Goal: Task Accomplishment & Management: Manage account settings

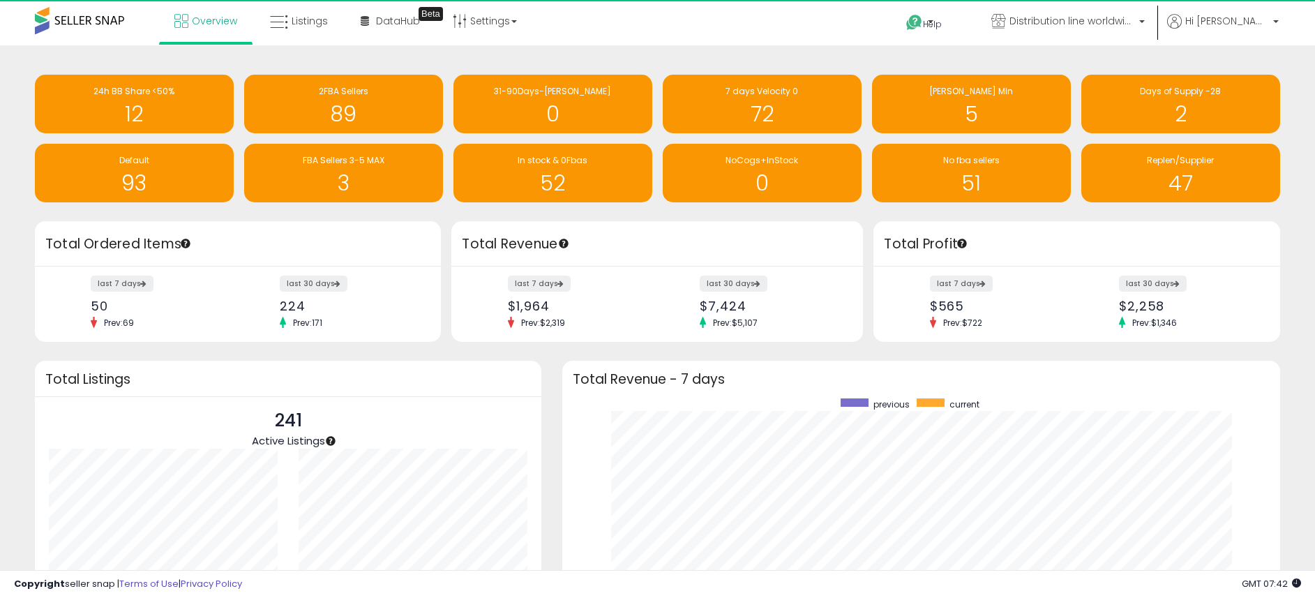
scroll to position [264, 690]
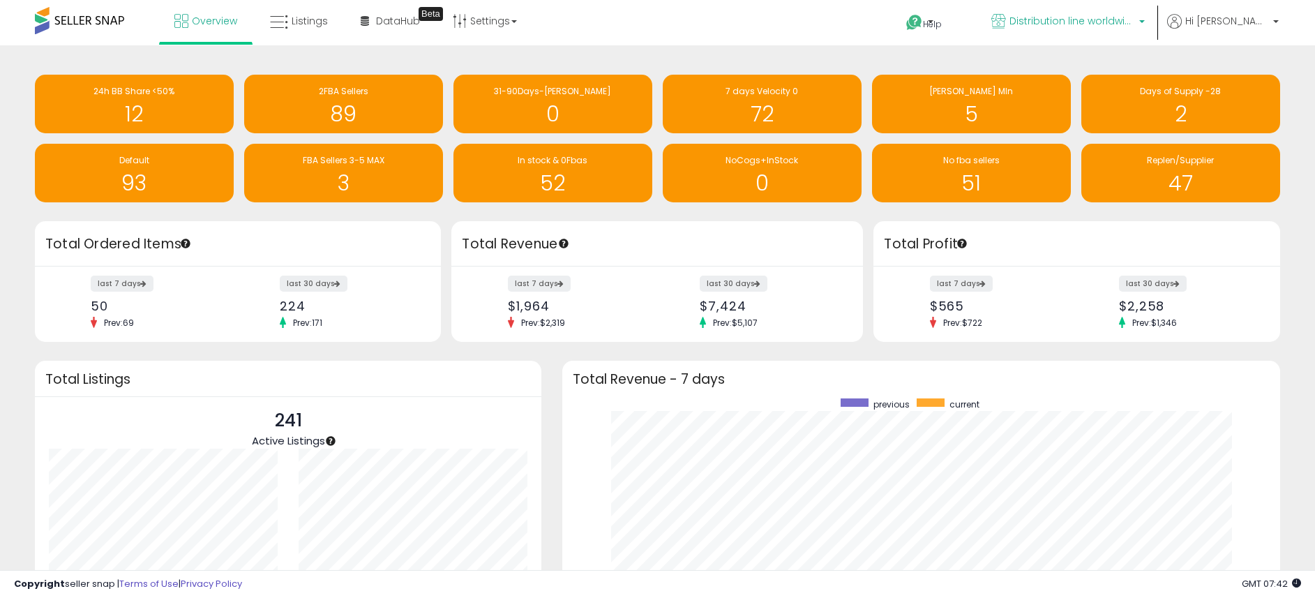
click at [1082, 13] on link "Distribution line worldwide ([GEOGRAPHIC_DATA])" at bounding box center [1068, 22] width 174 height 45
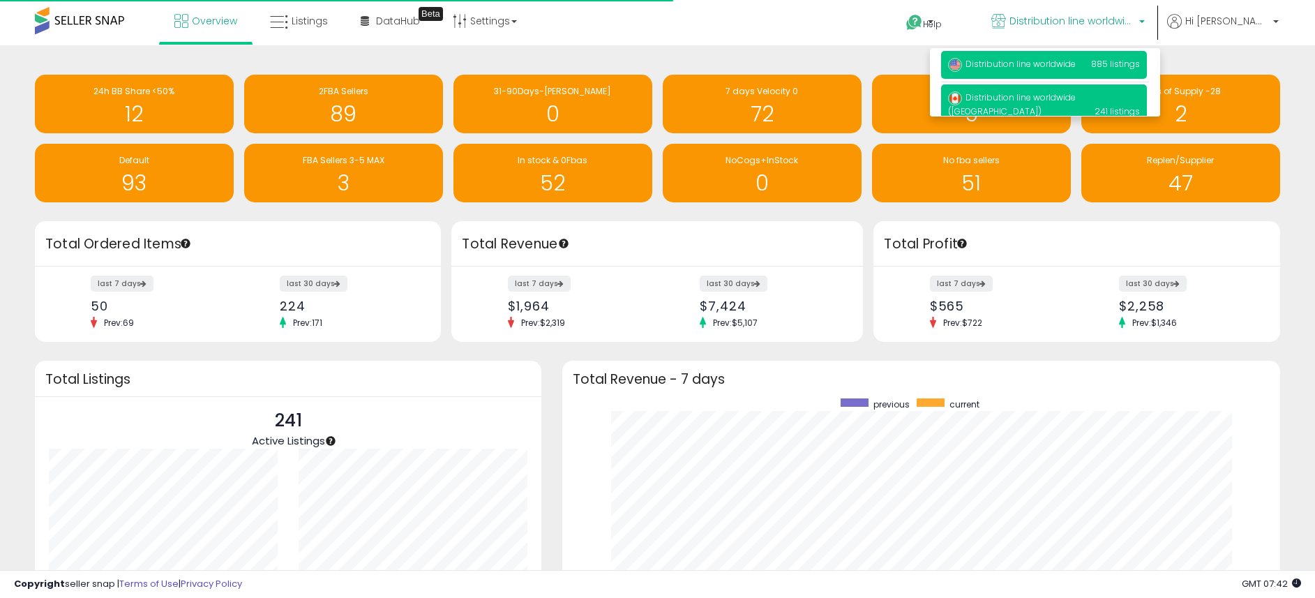
click at [1036, 61] on span "Distribution line worldwide" at bounding box center [1012, 64] width 128 height 12
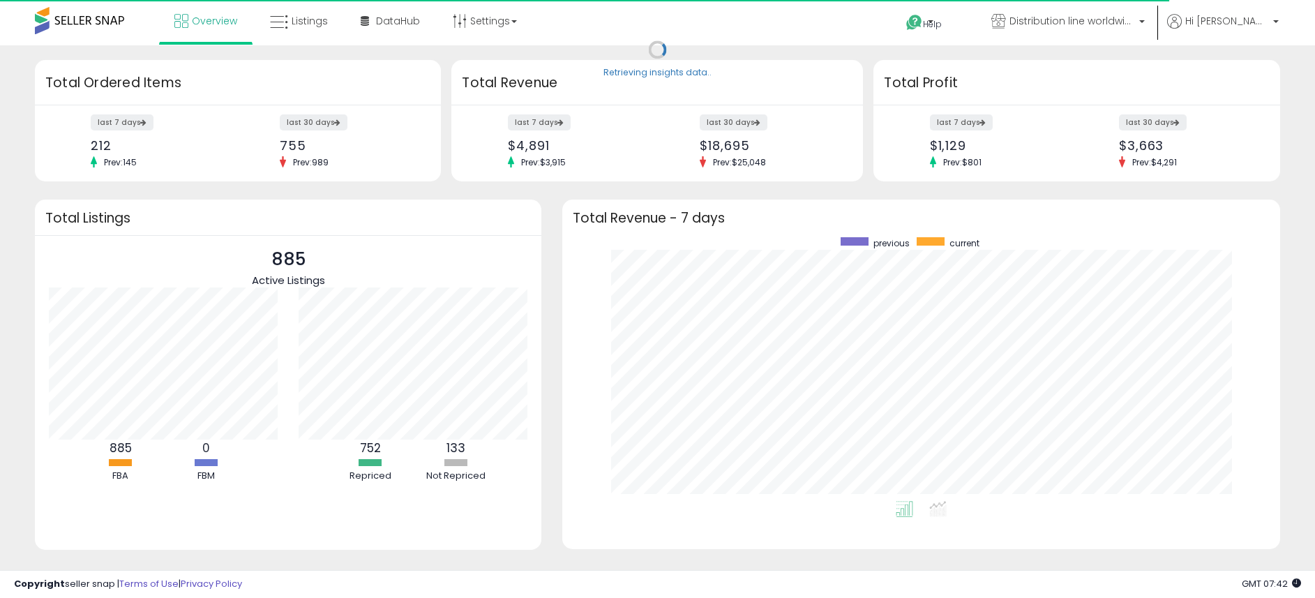
scroll to position [264, 690]
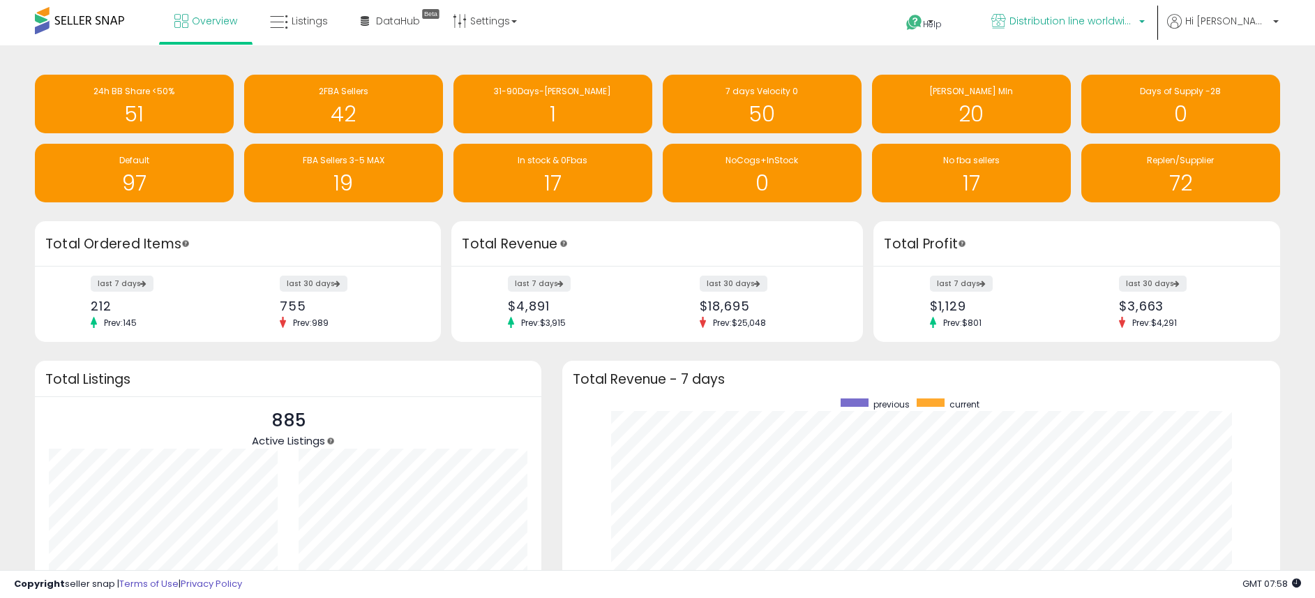
click at [1064, 26] on span "Distribution line worldwide" at bounding box center [1072, 21] width 126 height 14
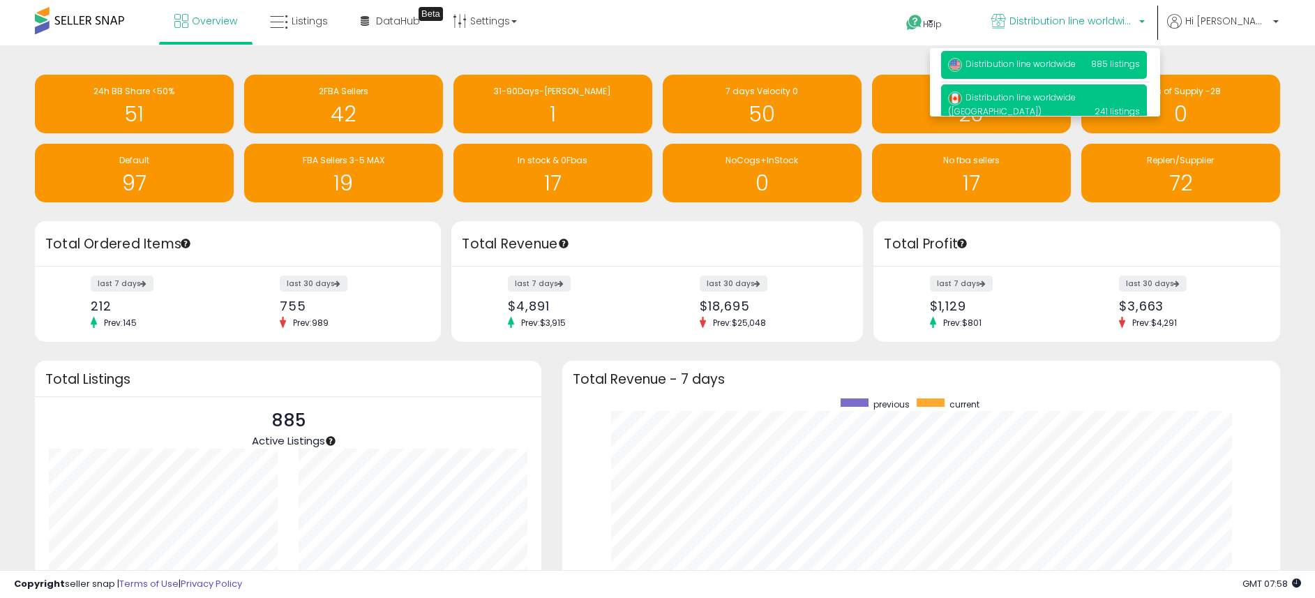
click at [1060, 90] on p "Distribution line worldwide (CA) 241 listings" at bounding box center [1044, 104] width 206 height 40
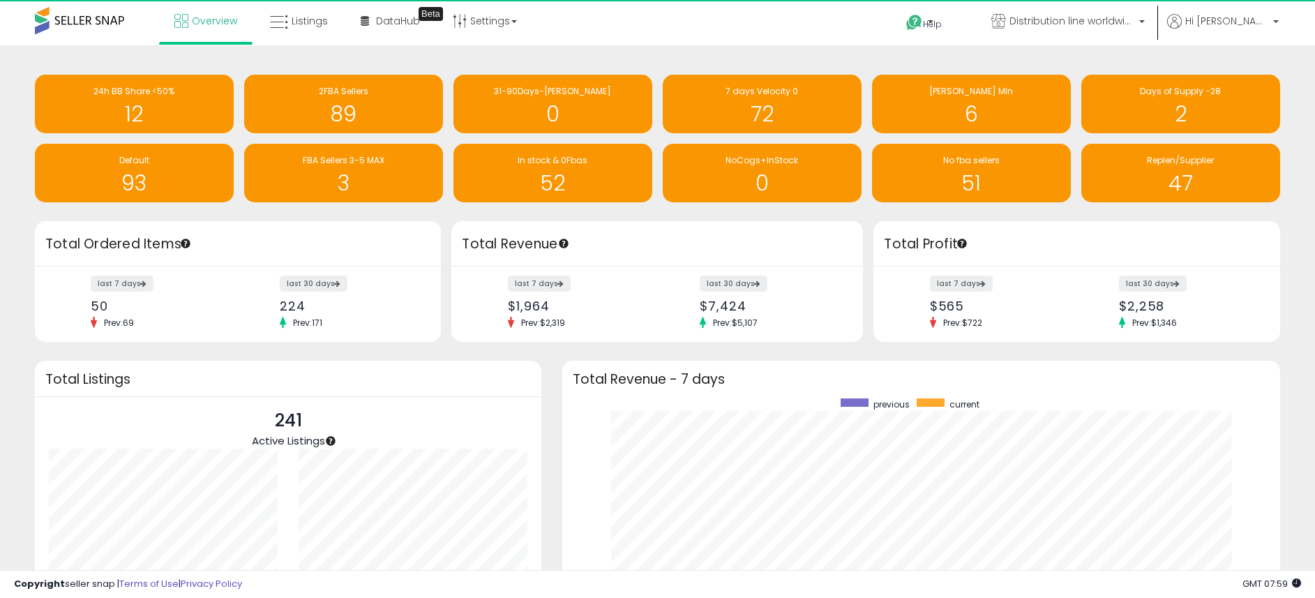
scroll to position [264, 690]
